Goal: Navigation & Orientation: Find specific page/section

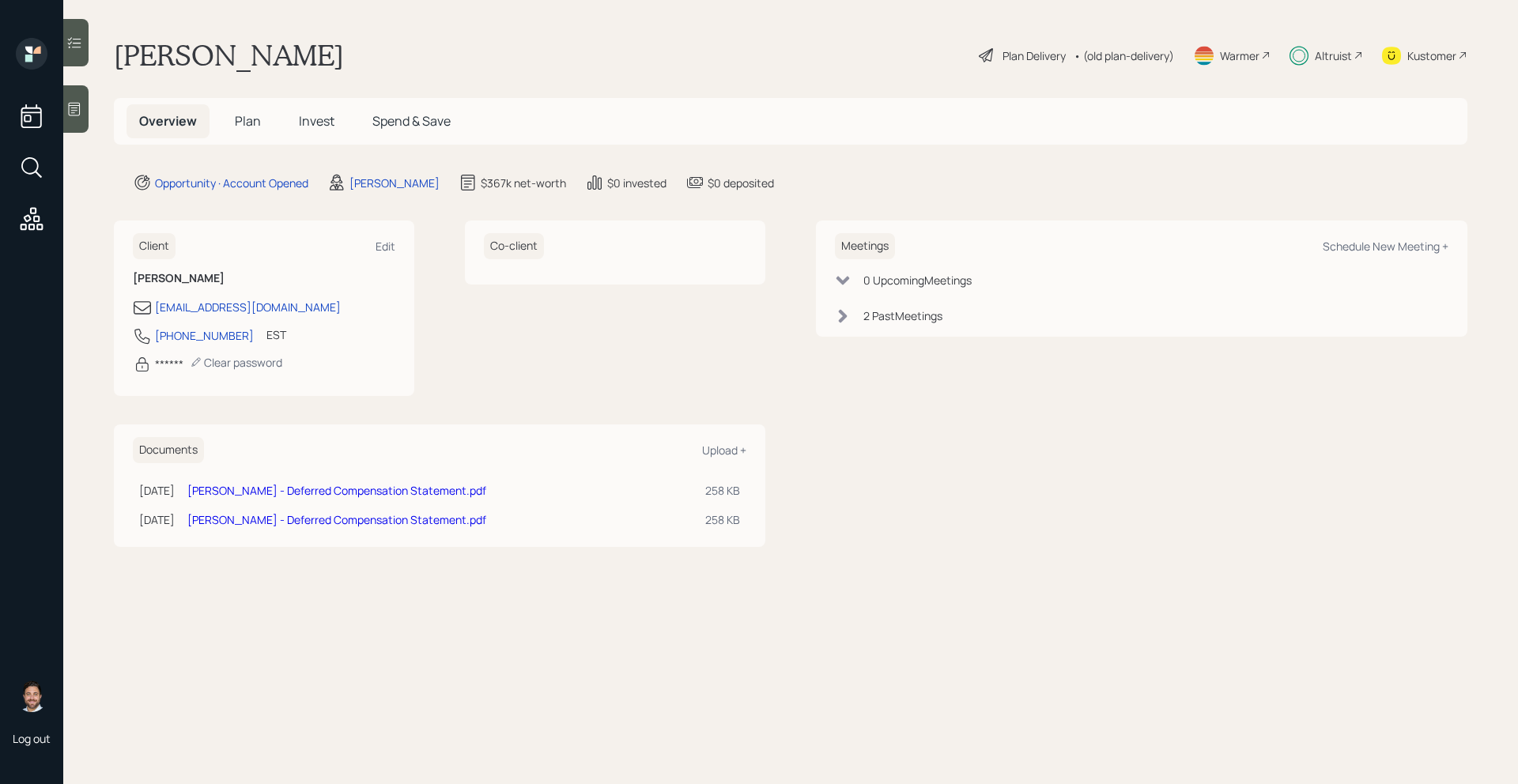
click at [1327, 57] on div "Altruist" at bounding box center [1333, 55] width 37 height 17
